Goal: Information Seeking & Learning: Find specific fact

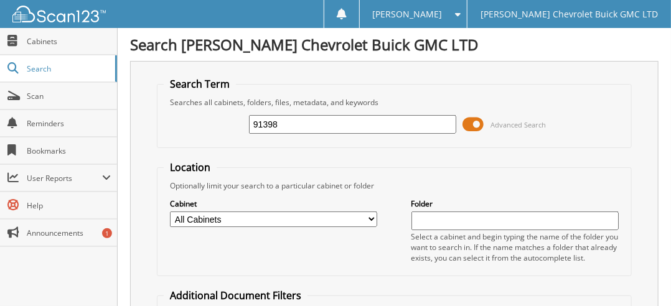
type input "91398"
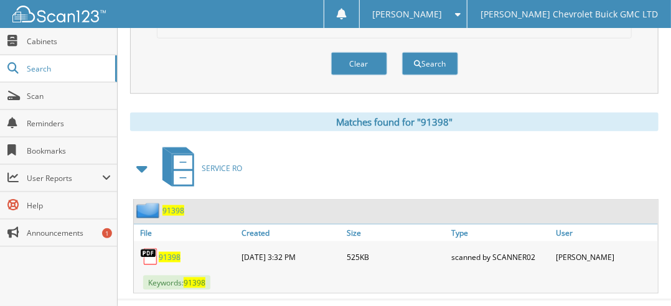
scroll to position [465, 0]
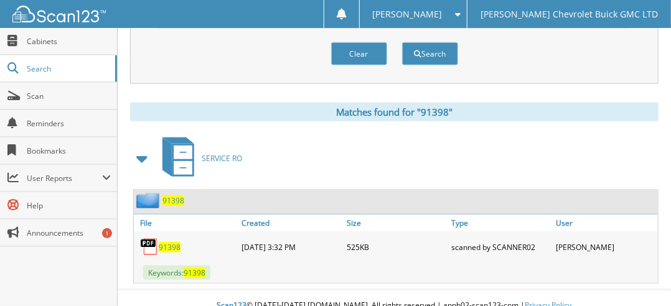
click at [174, 242] on span "91398" at bounding box center [170, 247] width 22 height 11
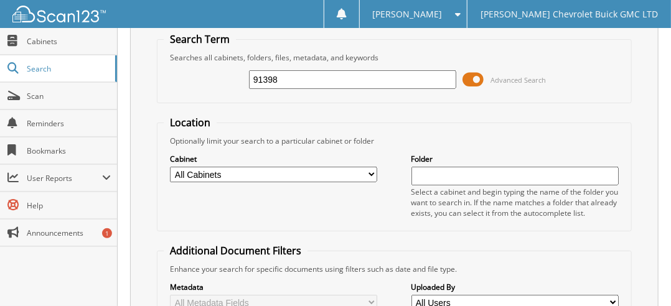
scroll to position [0, 0]
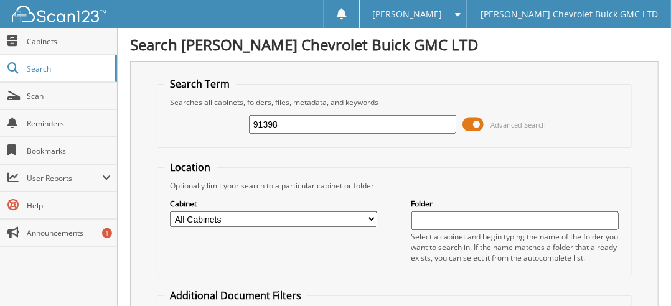
drag, startPoint x: 290, startPoint y: 121, endPoint x: 164, endPoint y: 120, distance: 125.8
click at [164, 121] on div "91398 Advanced Search" at bounding box center [394, 125] width 461 height 34
type input "91868"
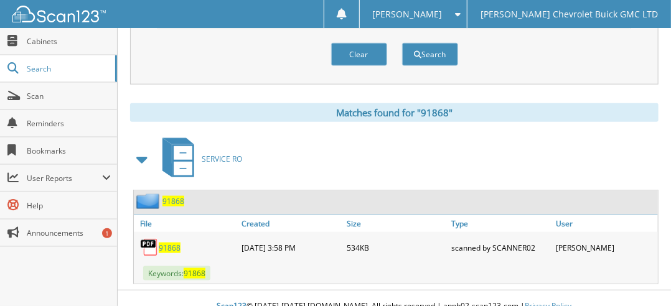
scroll to position [465, 0]
click at [172, 242] on span "91868" at bounding box center [170, 247] width 22 height 11
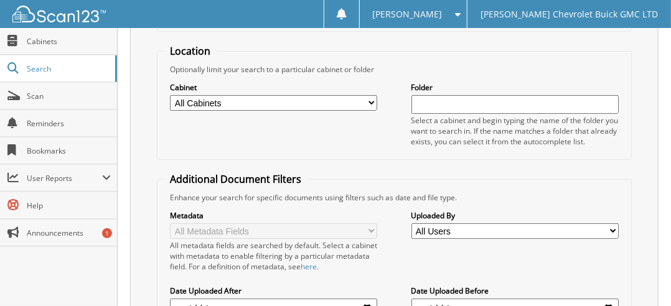
scroll to position [0, 0]
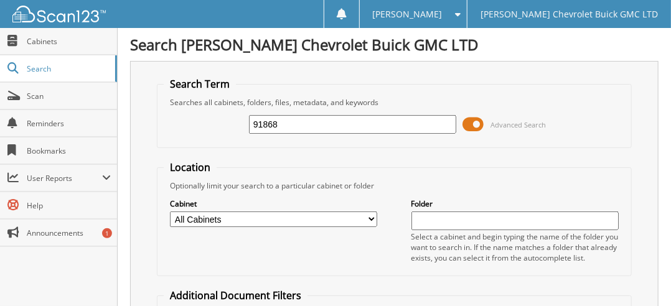
drag, startPoint x: 282, startPoint y: 124, endPoint x: 220, endPoint y: 103, distance: 65.6
click at [220, 103] on fieldset "Search Term Searches all cabinets, folders, files, metadata, and keywords 91868…" at bounding box center [394, 112] width 474 height 71
type input "92206"
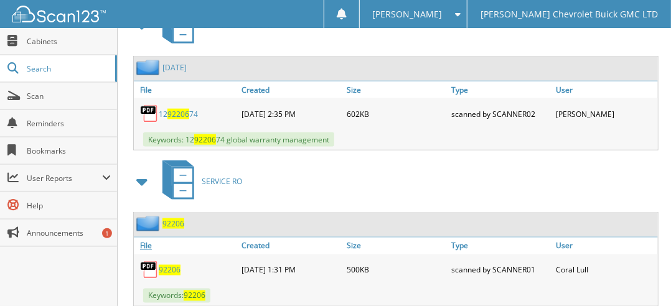
scroll to position [618, 0]
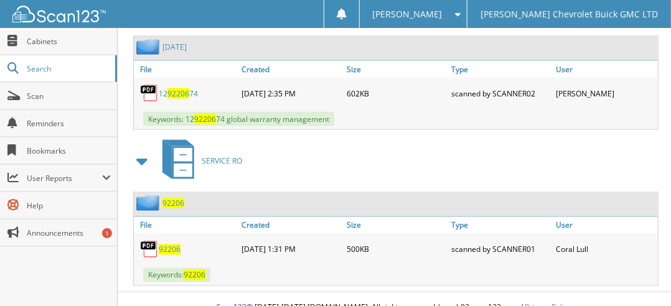
click at [169, 245] on span "92206" at bounding box center [170, 250] width 22 height 11
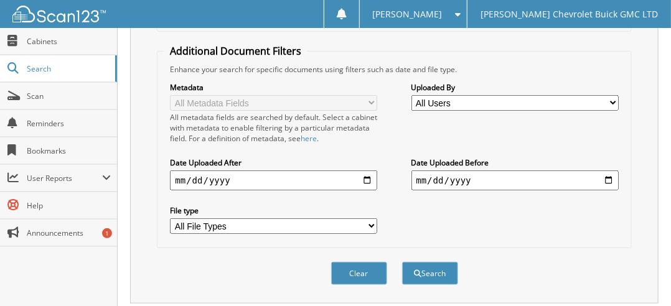
scroll to position [0, 0]
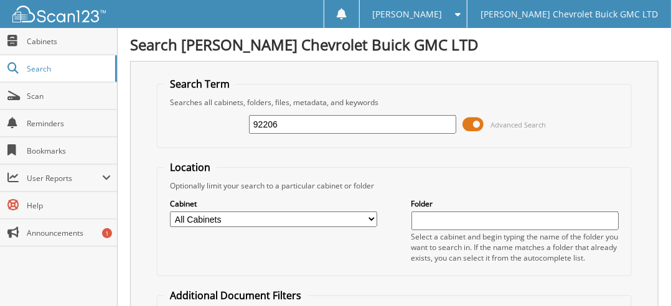
drag, startPoint x: 283, startPoint y: 122, endPoint x: 184, endPoint y: 103, distance: 100.1
click at [174, 111] on div "92206 Advanced Search" at bounding box center [394, 125] width 461 height 34
type input "92382"
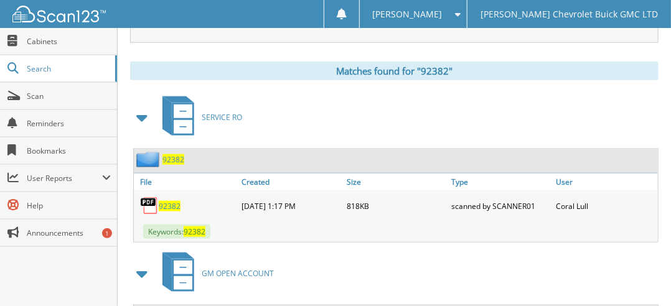
scroll to position [507, 0]
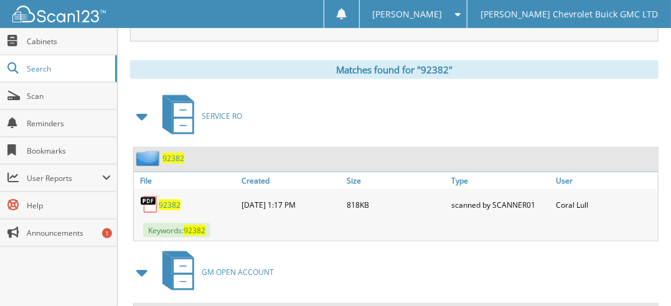
click at [169, 200] on span "92382" at bounding box center [170, 205] width 22 height 11
